Goal: Task Accomplishment & Management: Manage account settings

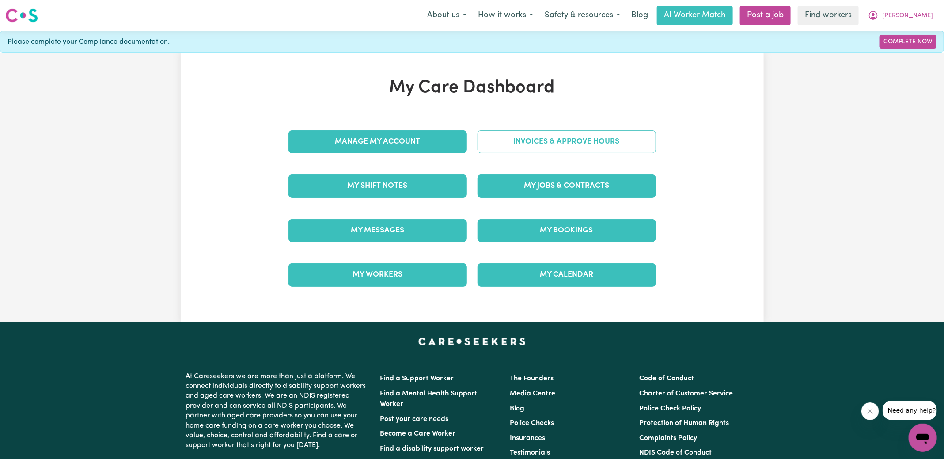
click at [491, 145] on link "Invoices & Approve Hours" at bounding box center [567, 141] width 178 height 23
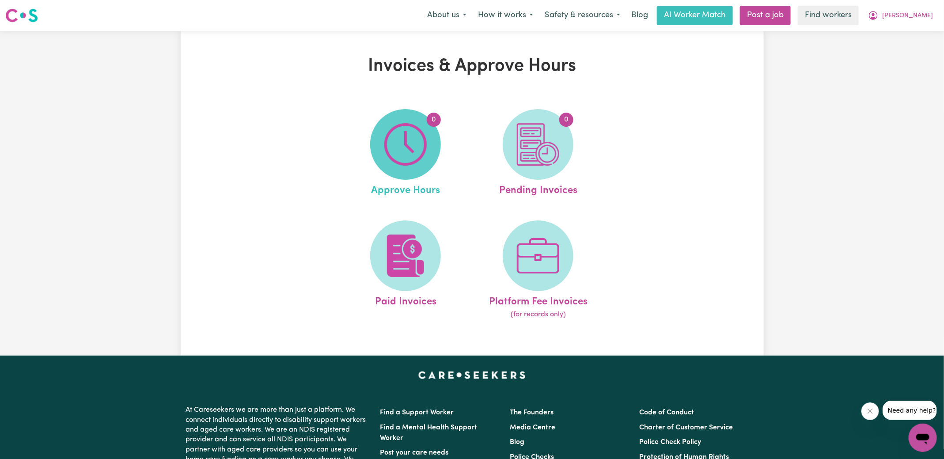
click at [419, 158] on img at bounding box center [405, 144] width 42 height 42
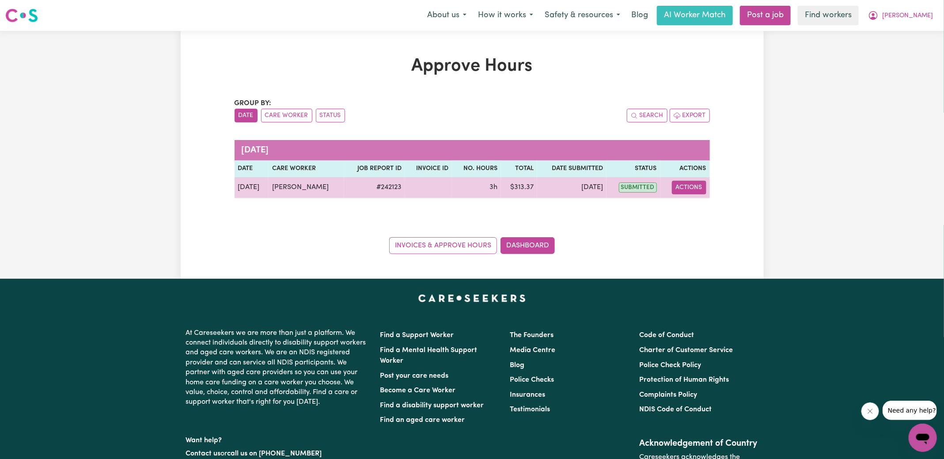
click at [695, 188] on button "Actions" at bounding box center [689, 188] width 34 height 14
click at [696, 207] on link "View Job Report" at bounding box center [712, 208] width 76 height 18
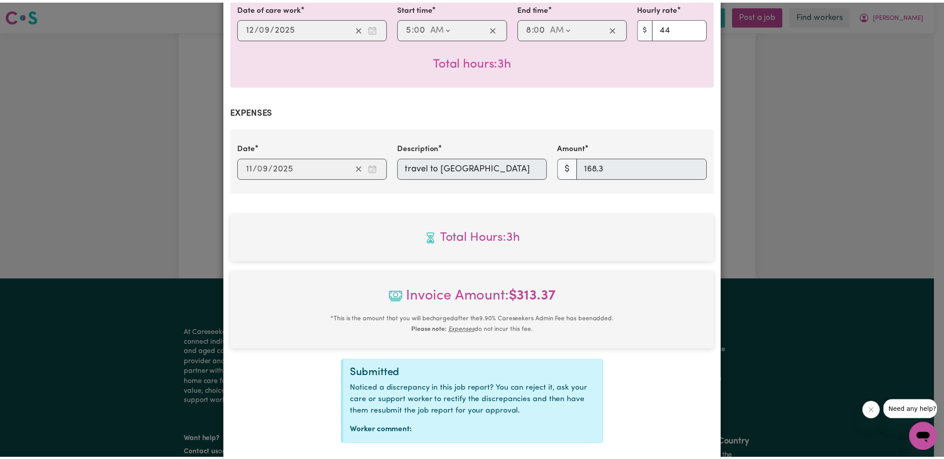
scroll to position [286, 0]
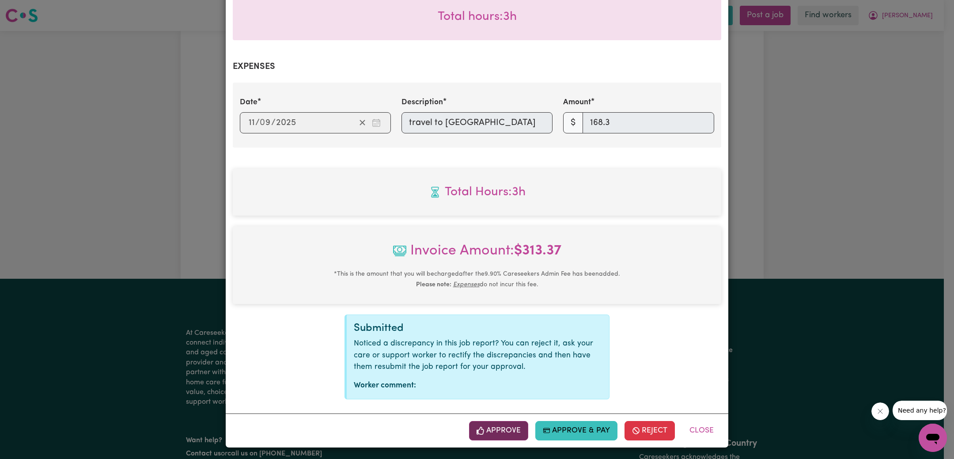
click at [495, 434] on button "Approve" at bounding box center [498, 430] width 59 height 19
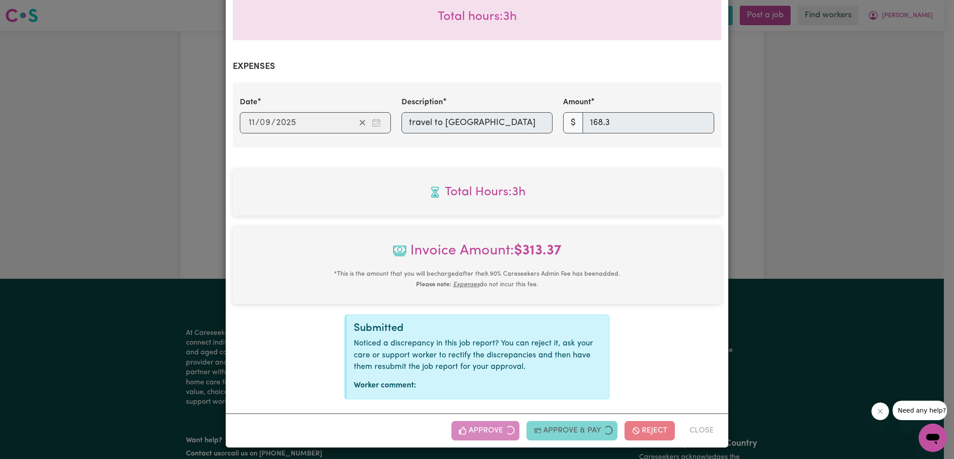
click at [791, 234] on div "Job Report # 242123 - [PERSON_NAME] Summary Job report # 242123 Client name: [P…" at bounding box center [477, 229] width 954 height 459
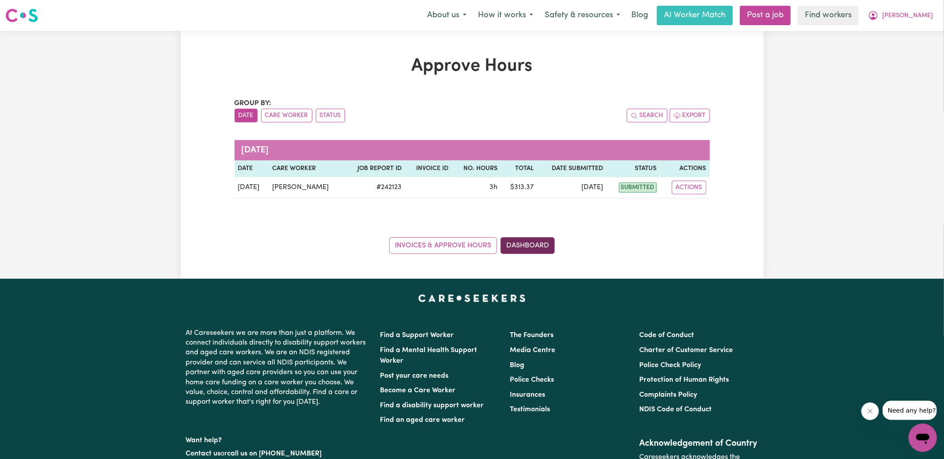
click at [541, 247] on link "Dashboard" at bounding box center [528, 245] width 54 height 17
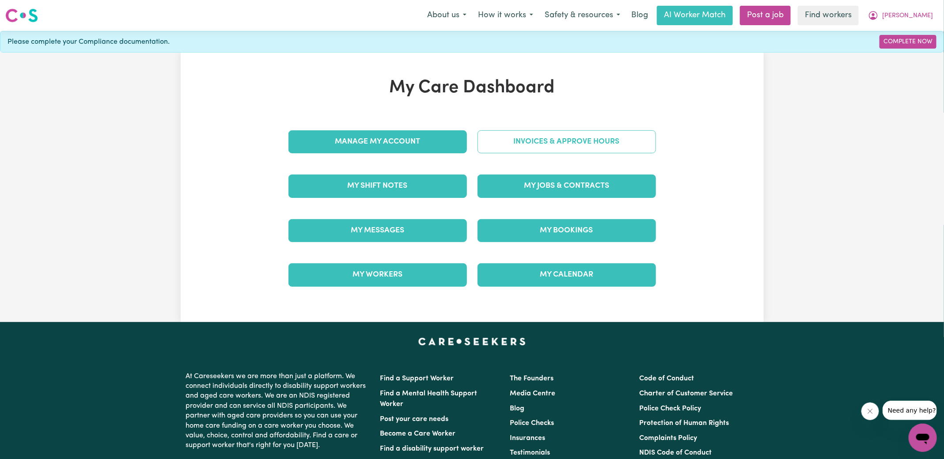
click at [539, 139] on link "Invoices & Approve Hours" at bounding box center [567, 141] width 178 height 23
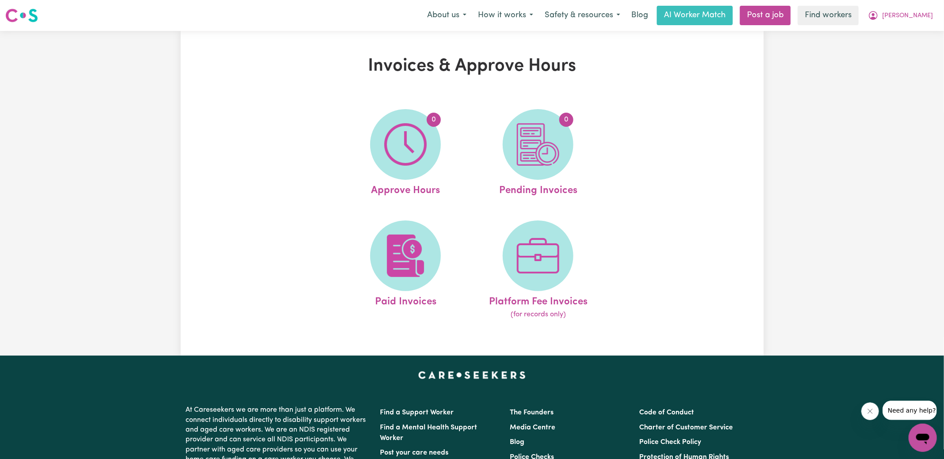
click at [541, 147] on img at bounding box center [538, 144] width 42 height 42
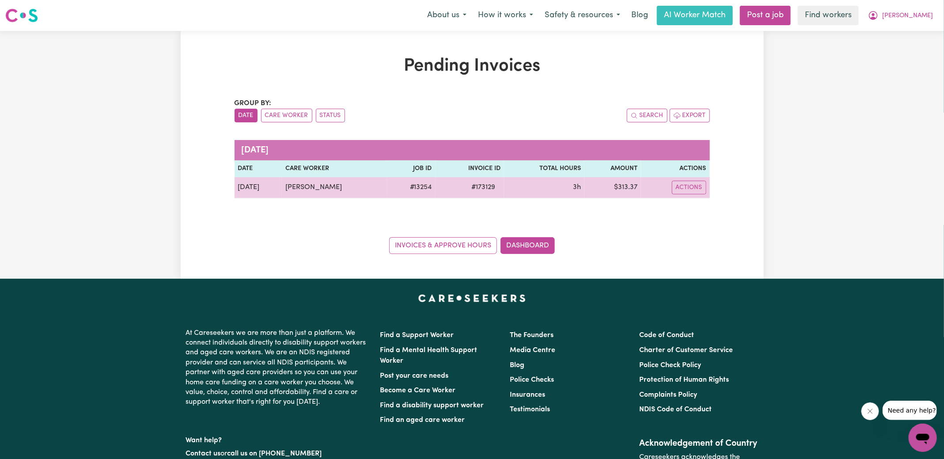
click at [479, 186] on span "# 173129" at bounding box center [483, 187] width 34 height 11
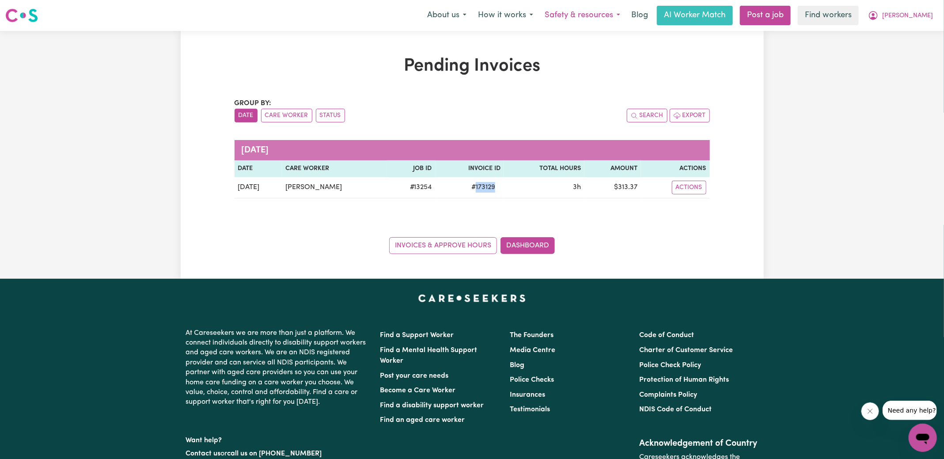
copy span "173129"
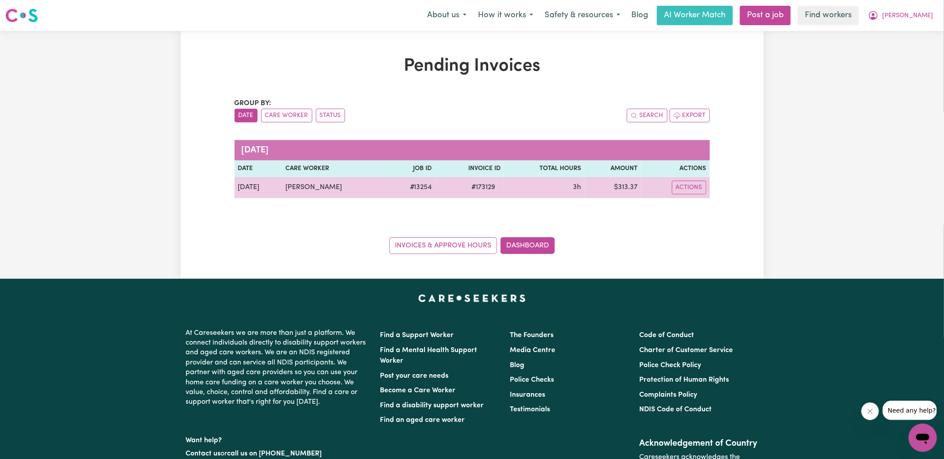
click at [623, 187] on td "$ 313.37" at bounding box center [612, 187] width 56 height 21
click at [628, 186] on td "$ 313.37" at bounding box center [612, 187] width 56 height 21
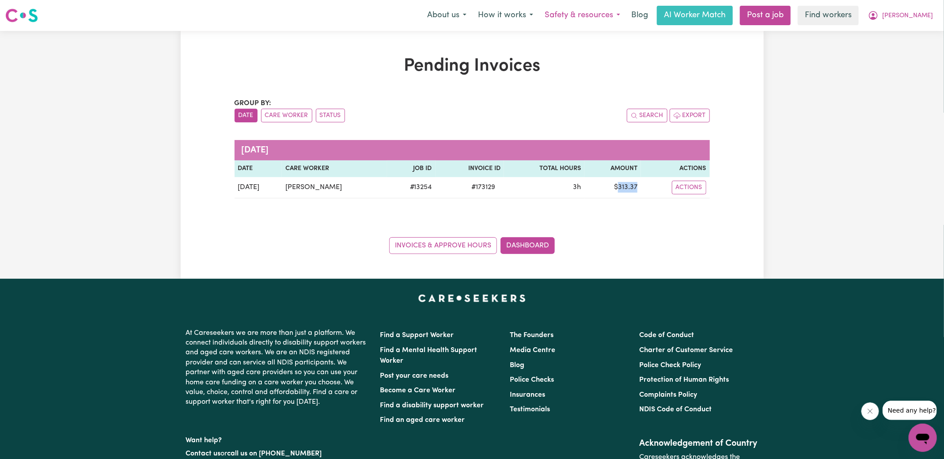
copy td "313.37"
click at [879, 16] on icon "My Account" at bounding box center [873, 15] width 11 height 11
click at [895, 54] on link "Logout" at bounding box center [904, 50] width 70 height 17
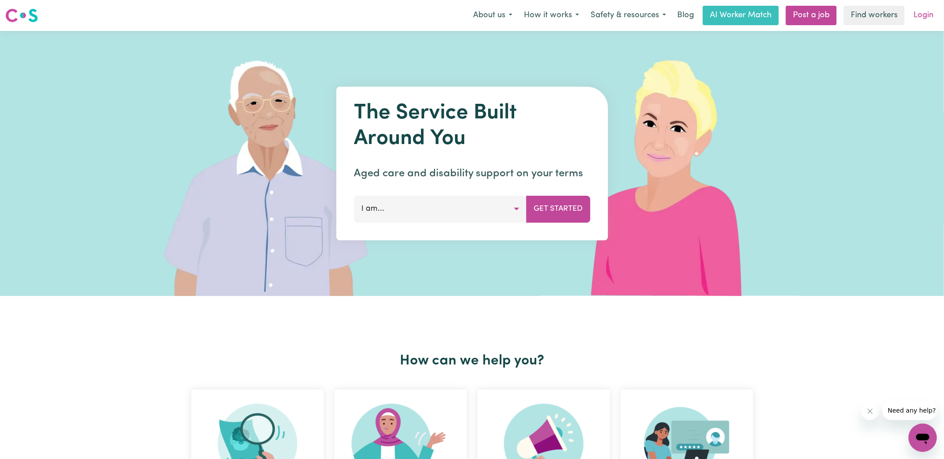
click at [927, 16] on link "Login" at bounding box center [923, 15] width 30 height 19
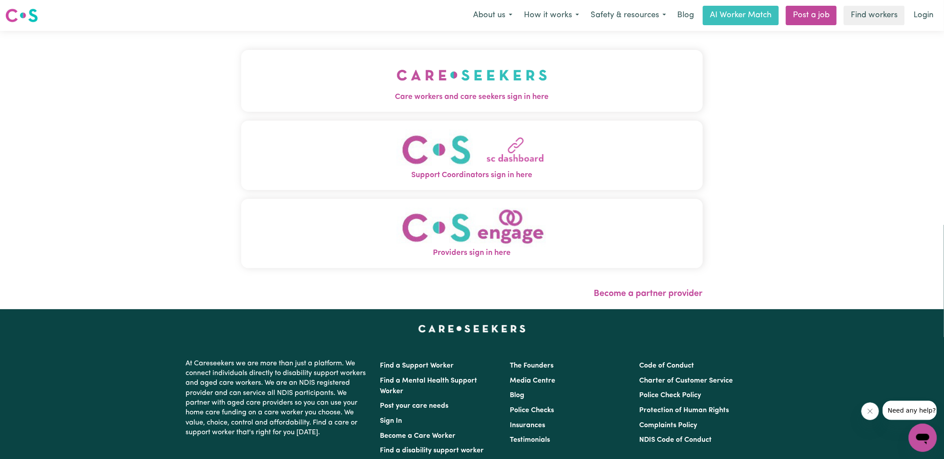
click at [495, 92] on span "Care workers and care seekers sign in here" at bounding box center [472, 96] width 462 height 11
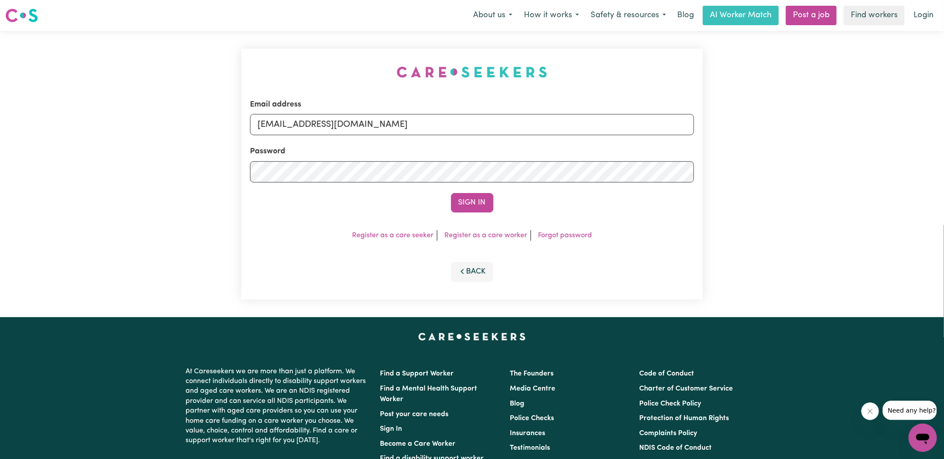
drag, startPoint x: 339, startPoint y: 74, endPoint x: 481, endPoint y: 115, distance: 147.3
click at [339, 74] on div "Email address [EMAIL_ADDRESS][DOMAIN_NAME] Password Sign In Register as a care …" at bounding box center [472, 174] width 472 height 286
drag, startPoint x: 301, startPoint y: 124, endPoint x: 956, endPoint y: 165, distance: 656.4
click at [944, 165] on html "Menu About us How it works Safety & resources Blog AI Worker Match Post a job F…" at bounding box center [472, 334] width 944 height 669
type input "[EMAIL_ADDRESS][DOMAIN_NAME]"
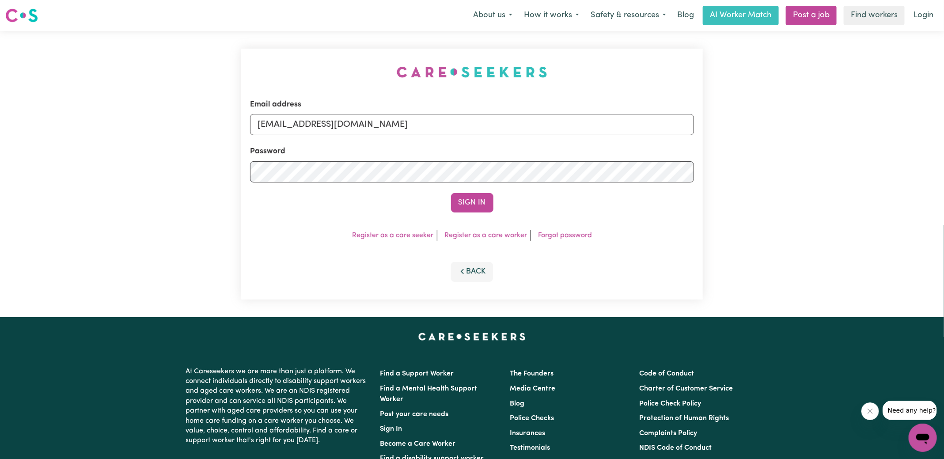
click at [451, 193] on button "Sign In" at bounding box center [472, 202] width 42 height 19
